Goal: Information Seeking & Learning: Learn about a topic

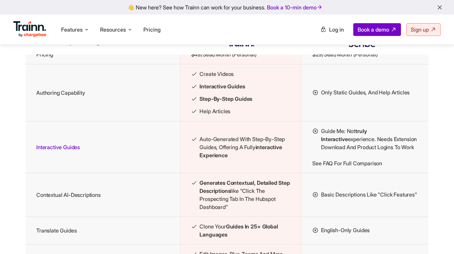
scroll to position [737, 0]
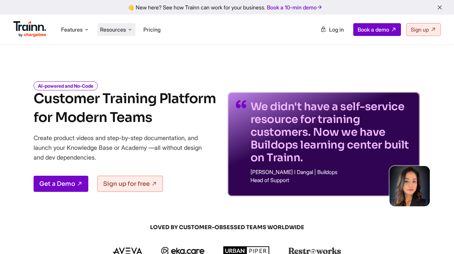
click at [116, 31] on span "Resources" at bounding box center [113, 29] width 26 height 7
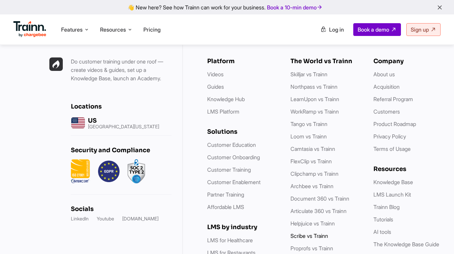
scroll to position [1923, 0]
click at [323, 233] on link "Scribe vs Trainn" at bounding box center [310, 236] width 38 height 7
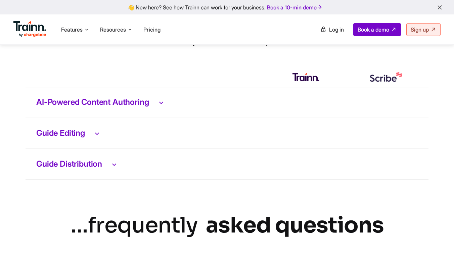
scroll to position [1386, 0]
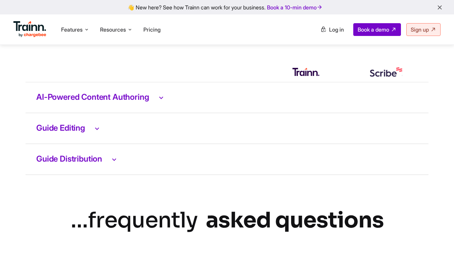
click at [129, 102] on h3 "AI-Powered Content Authoring" at bounding box center [227, 97] width 382 height 9
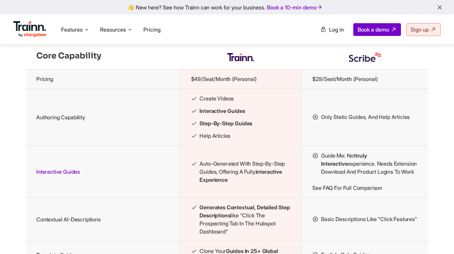
scroll to position [743, 0]
